Goal: Task Accomplishment & Management: Complete application form

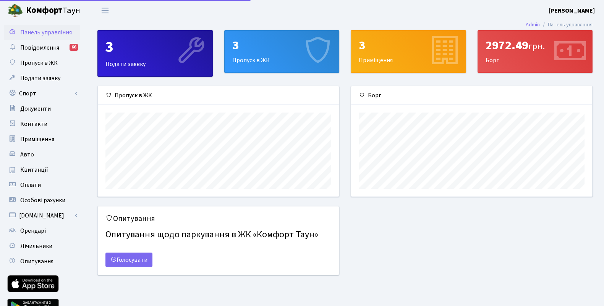
scroll to position [110, 241]
click at [28, 155] on span "Авто" at bounding box center [27, 154] width 14 height 8
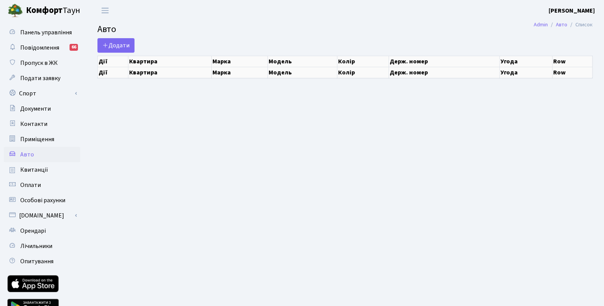
select select "25"
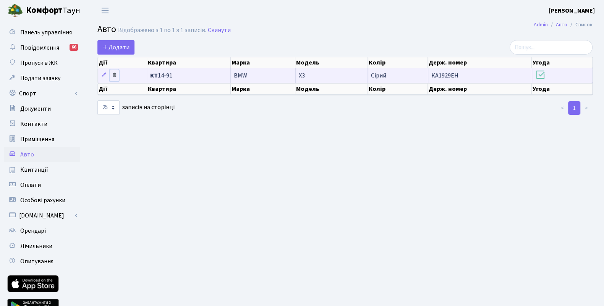
click at [114, 77] on icon at bounding box center [114, 74] width 5 height 5
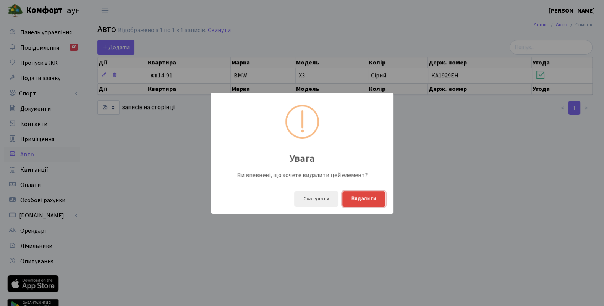
click at [349, 199] on button "Видалити" at bounding box center [363, 199] width 43 height 16
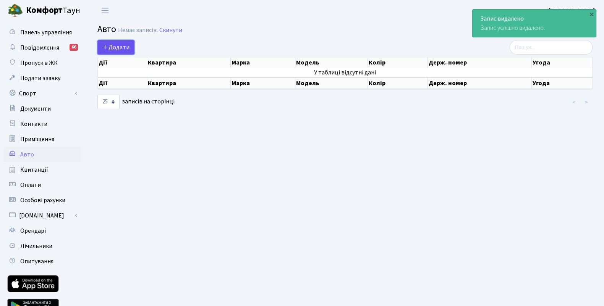
click at [112, 44] on span "Додати" at bounding box center [115, 47] width 27 height 8
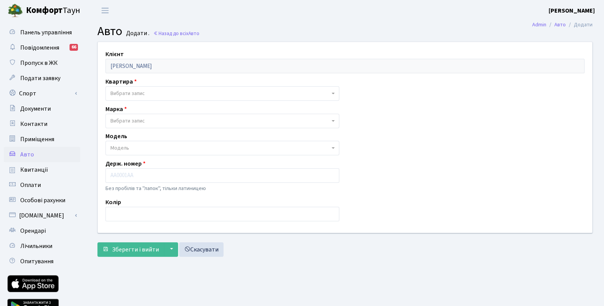
click at [335, 94] on span "Вибрати запис" at bounding box center [222, 93] width 234 height 15
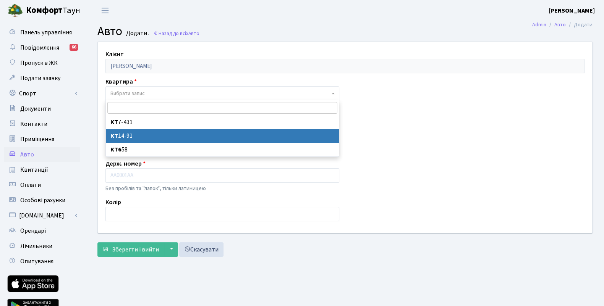
drag, startPoint x: 151, startPoint y: 138, endPoint x: 150, endPoint y: 131, distance: 7.0
select select "9011"
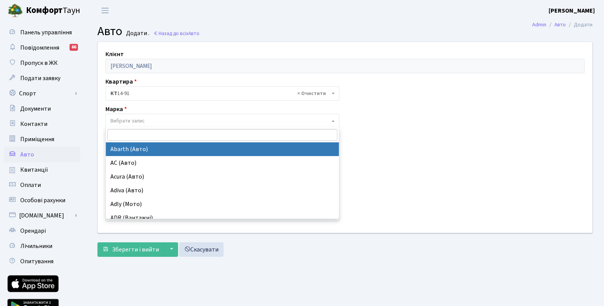
click at [149, 122] on span "Вибрати запис" at bounding box center [219, 121] width 219 height 8
type input "N"
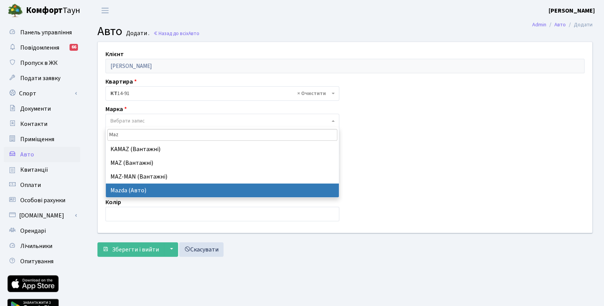
type input "Maz"
select select "87"
select select
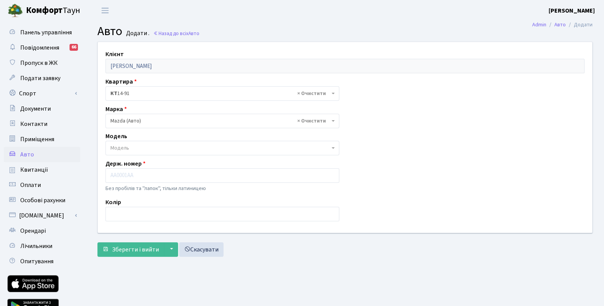
click at [159, 149] on span "Модель" at bounding box center [219, 148] width 219 height 8
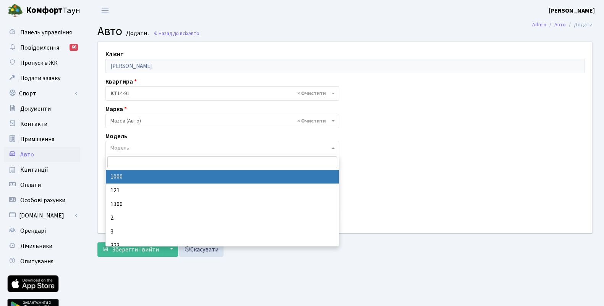
click at [408, 178] on div "Клієнт [PERSON_NAME] Квартира - <b>КТ</b>&nbsp;&nbsp;&nbsp;&nbsp;7-431 <b>КТ</b…" at bounding box center [345, 137] width 506 height 191
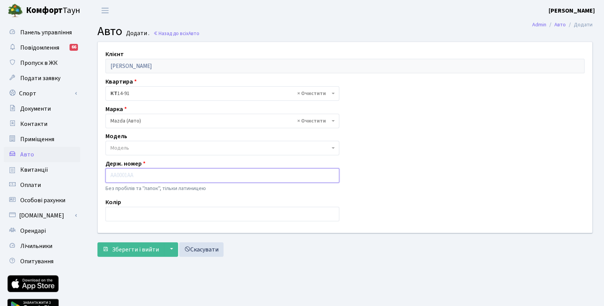
click at [143, 176] on input "text" at bounding box center [222, 175] width 234 height 15
type input "Л"
type input "КА2715РМ"
click at [142, 216] on input "text" at bounding box center [222, 214] width 234 height 15
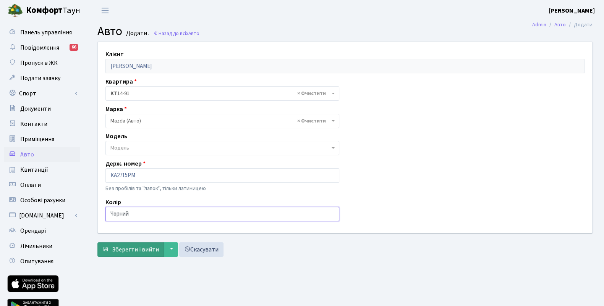
type input "Чорний"
click at [142, 249] on span "Зберегти і вийти" at bounding box center [135, 250] width 47 height 8
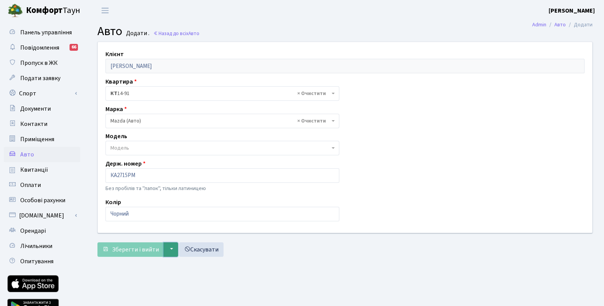
click at [169, 252] on button "▼" at bounding box center [170, 250] width 15 height 15
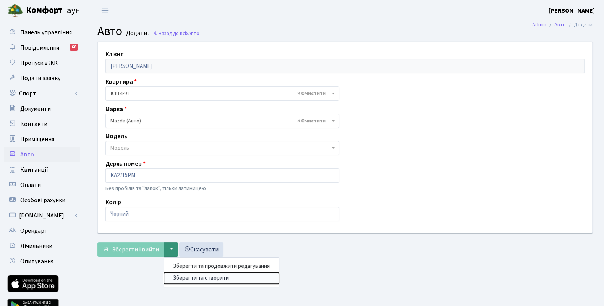
drag, startPoint x: 209, startPoint y: 279, endPoint x: 163, endPoint y: 298, distance: 49.6
click at [209, 279] on button "Зберегти та створити" at bounding box center [221, 278] width 115 height 12
click at [40, 47] on span "Повідомлення" at bounding box center [39, 48] width 39 height 8
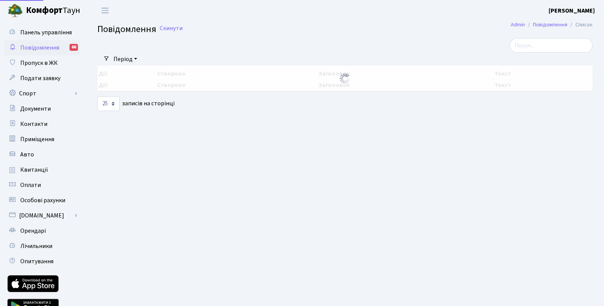
select select "25"
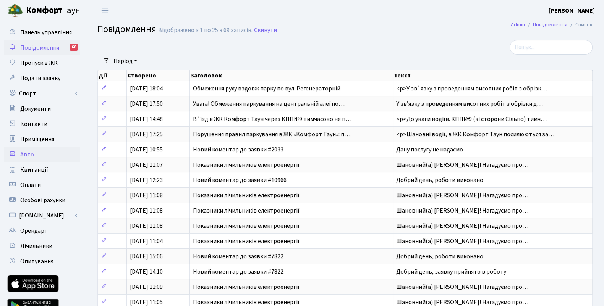
click at [18, 159] on link "Авто" at bounding box center [42, 154] width 76 height 15
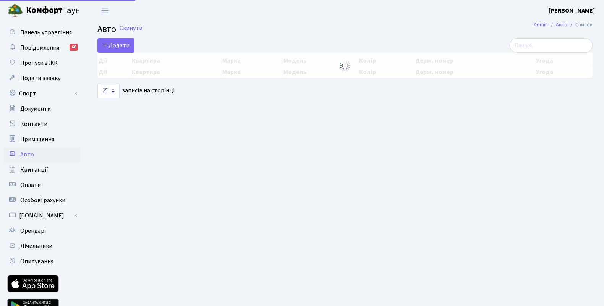
select select "25"
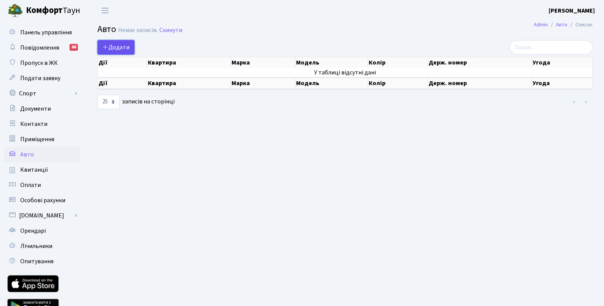
click at [113, 48] on span "Додати" at bounding box center [115, 47] width 27 height 8
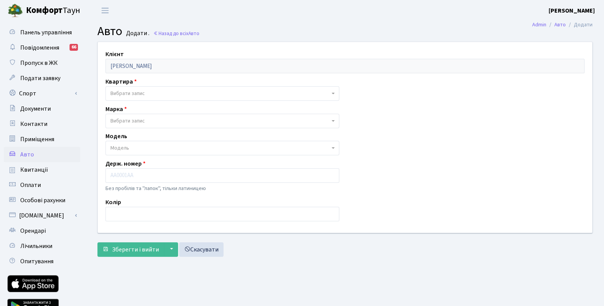
click at [208, 98] on span "Вибрати запис" at bounding box center [222, 93] width 234 height 15
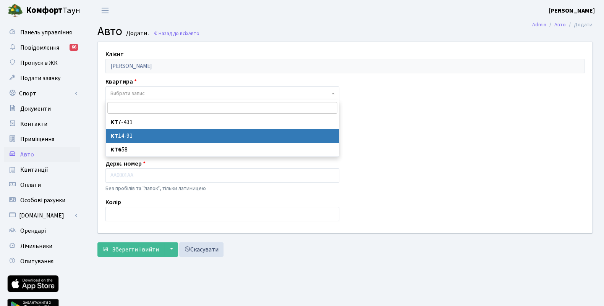
select select "9011"
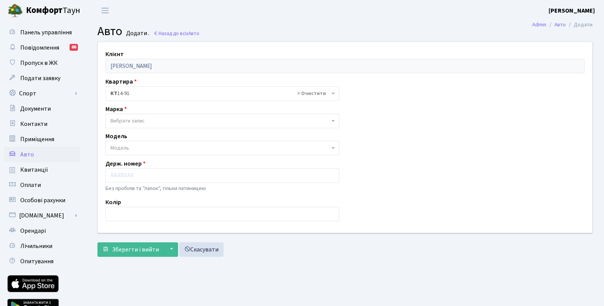
click at [170, 119] on span "Вибрати запис" at bounding box center [219, 121] width 219 height 8
type input "м"
click at [389, 166] on div "Клієнт Брель Олена Анатоліївна Квартира - <b>КТ</b>&nbsp;&nbsp;&nbsp;&nbsp;7-43…" at bounding box center [345, 137] width 506 height 191
click at [173, 147] on span "Модель" at bounding box center [219, 148] width 219 height 8
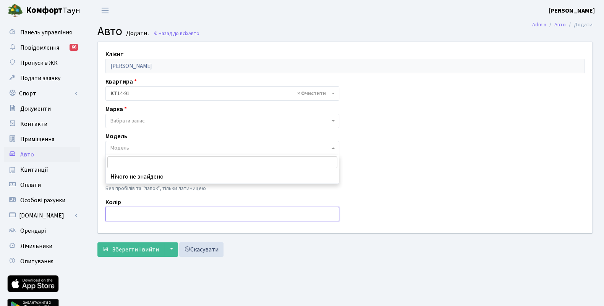
click at [223, 212] on input "text" at bounding box center [222, 214] width 234 height 15
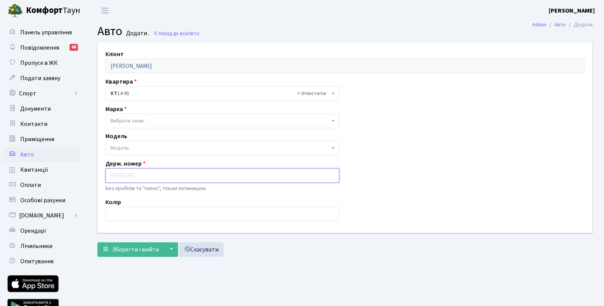
click at [176, 174] on input "text" at bounding box center [222, 175] width 234 height 15
type input "КА2715РМ"
click at [168, 220] on input "text" at bounding box center [222, 214] width 234 height 15
type input "Чорний"
click at [225, 122] on span "Вибрати запис" at bounding box center [219, 121] width 219 height 8
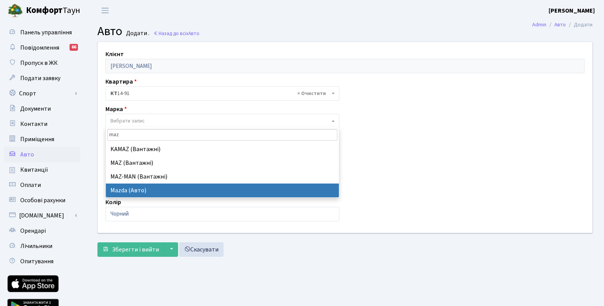
type input "maz"
select select "87"
select select
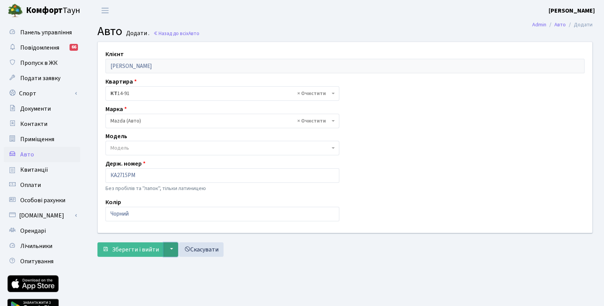
click at [169, 249] on button "▼" at bounding box center [170, 250] width 15 height 15
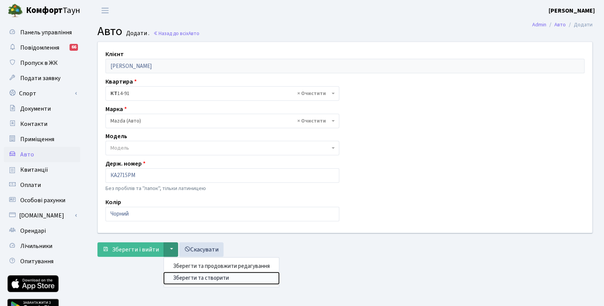
click at [188, 277] on button "Зберегти та створити" at bounding box center [221, 278] width 115 height 12
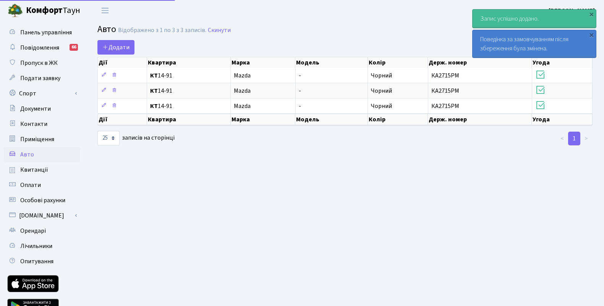
select select "25"
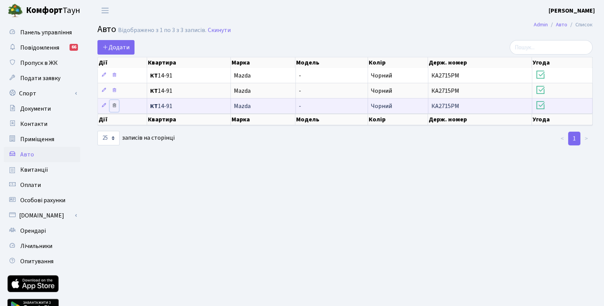
click at [115, 105] on icon at bounding box center [114, 105] width 5 height 5
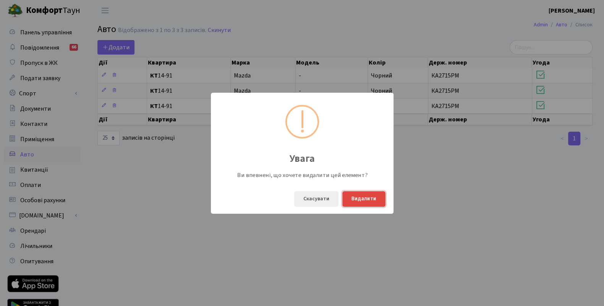
click at [358, 199] on button "Видалити" at bounding box center [363, 199] width 43 height 16
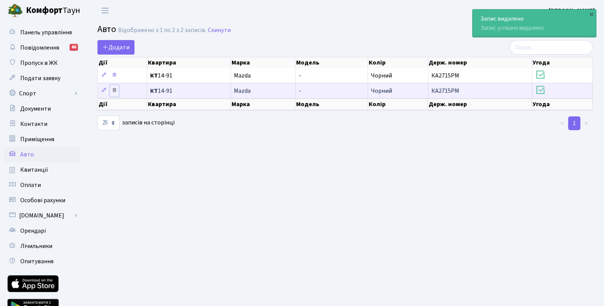
click at [116, 87] on icon at bounding box center [114, 89] width 5 height 5
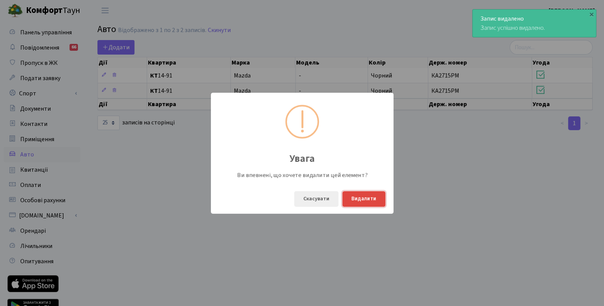
click at [376, 200] on button "Видалити" at bounding box center [363, 199] width 43 height 16
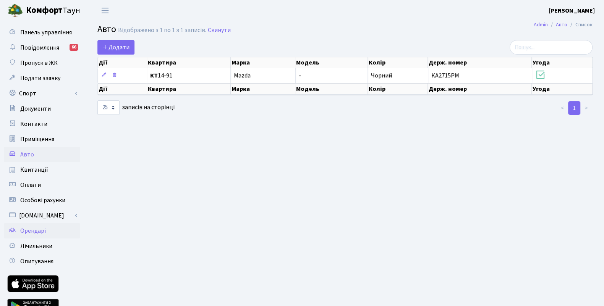
click at [43, 230] on span "Орендарі" at bounding box center [33, 231] width 26 height 8
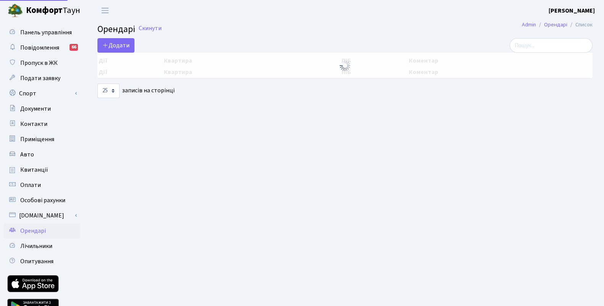
select select "25"
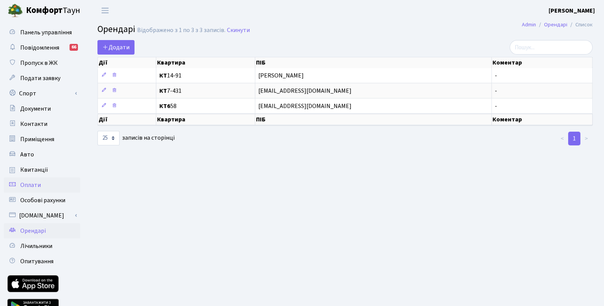
click at [17, 183] on link "Оплати" at bounding box center [42, 185] width 76 height 15
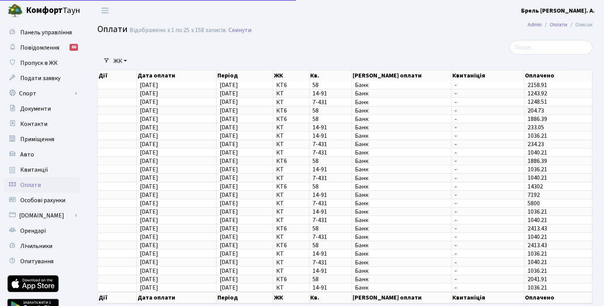
select select "25"
